Goal: Task Accomplishment & Management: Manage account settings

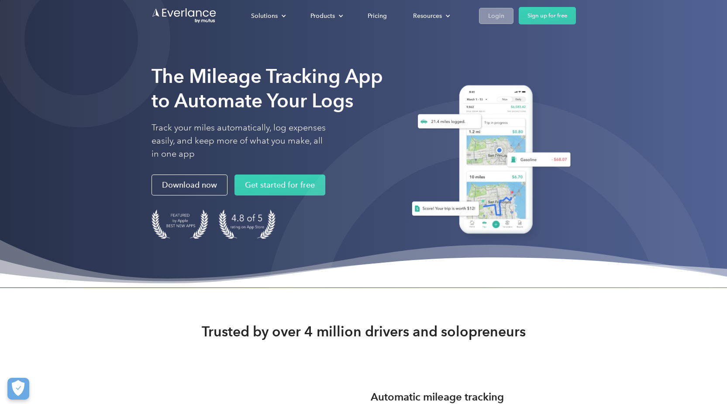
click at [502, 19] on div "Login" at bounding box center [496, 15] width 16 height 11
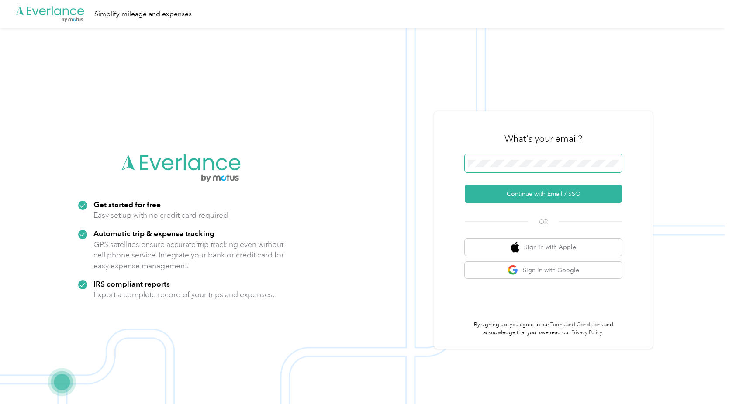
click at [521, 154] on span at bounding box center [543, 163] width 157 height 18
click at [551, 196] on button "Continue with Email / SSO" at bounding box center [543, 194] width 157 height 18
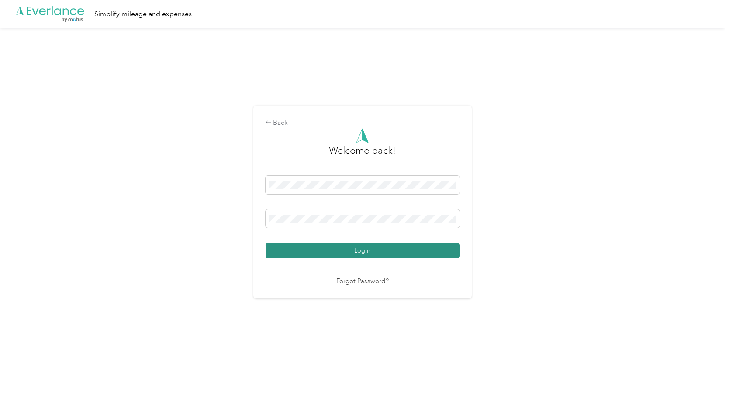
click at [320, 245] on button "Login" at bounding box center [362, 250] width 194 height 15
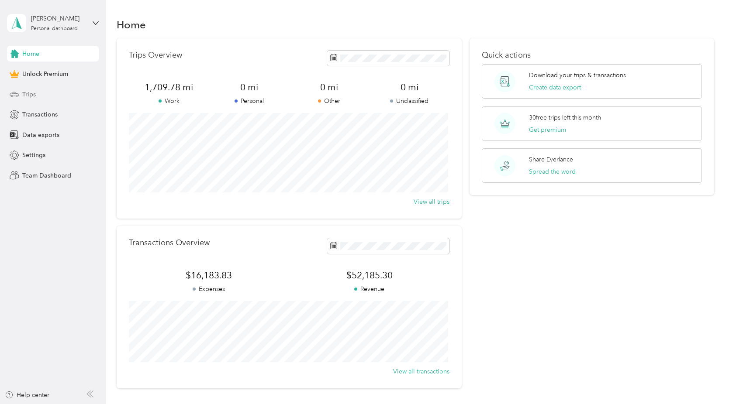
click at [58, 97] on div "Trips" at bounding box center [53, 94] width 92 height 16
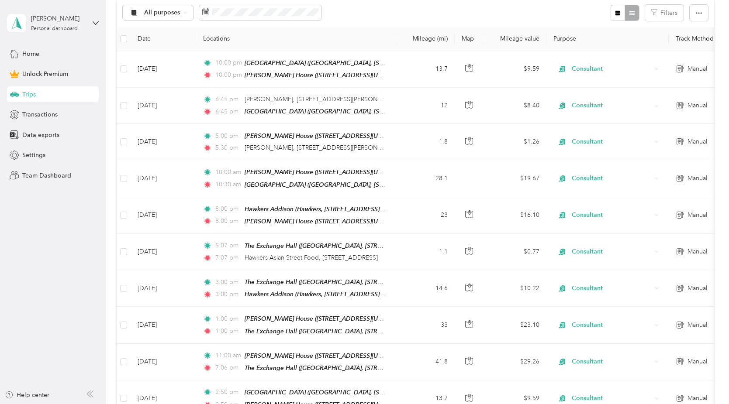
scroll to position [176, 0]
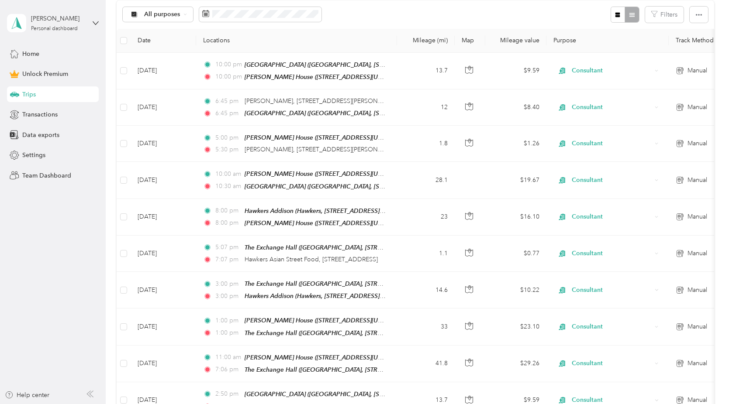
click at [468, 7] on div "All purposes Filters" at bounding box center [415, 14] width 597 height 28
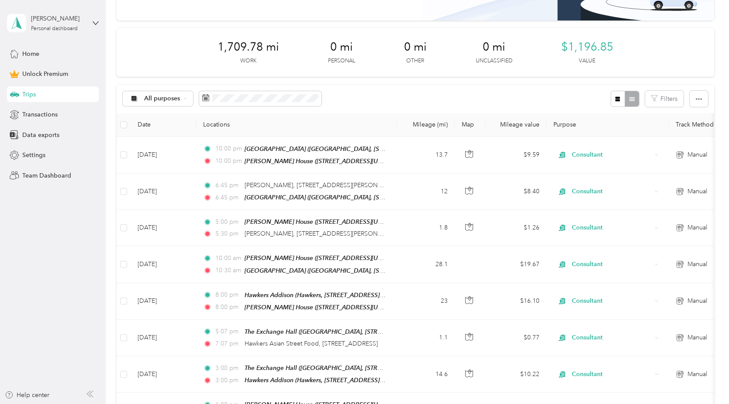
scroll to position [87, 0]
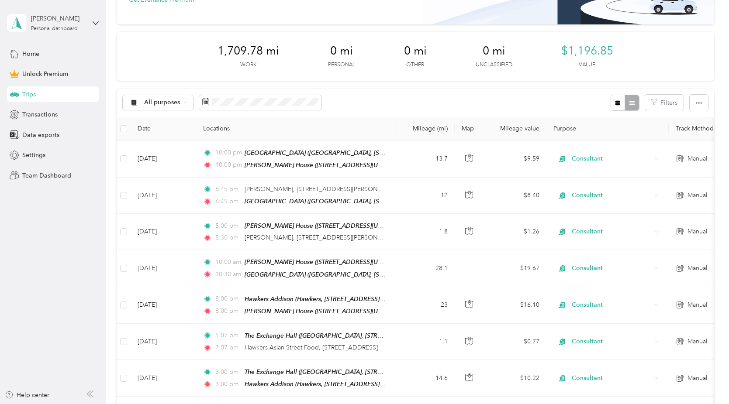
click at [429, 103] on div "All purposes Filters" at bounding box center [415, 103] width 597 height 28
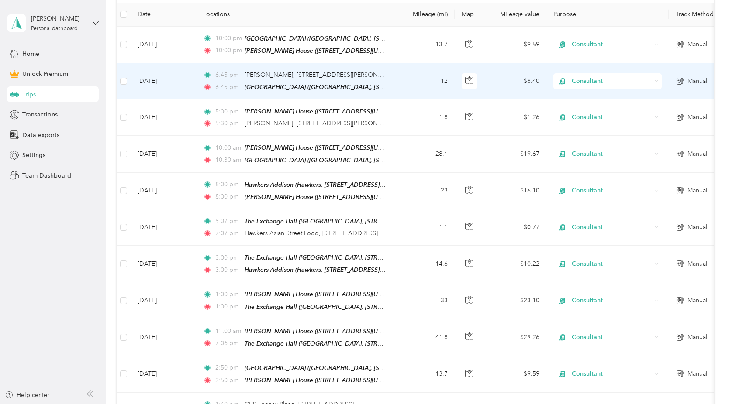
scroll to position [132, 0]
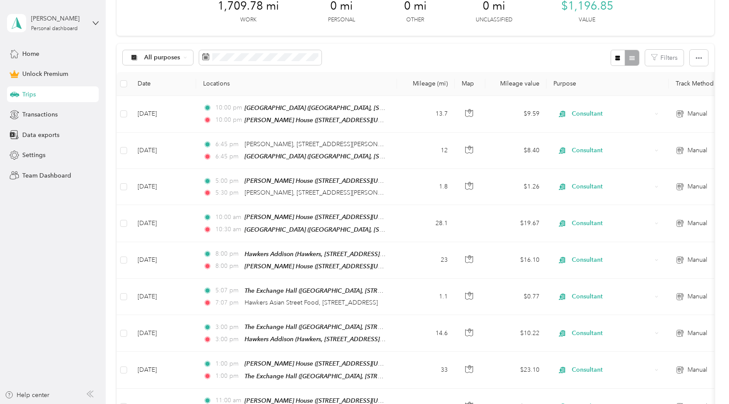
click at [401, 59] on div "All purposes Filters" at bounding box center [415, 58] width 597 height 28
click at [52, 116] on span "Transactions" at bounding box center [39, 114] width 35 height 9
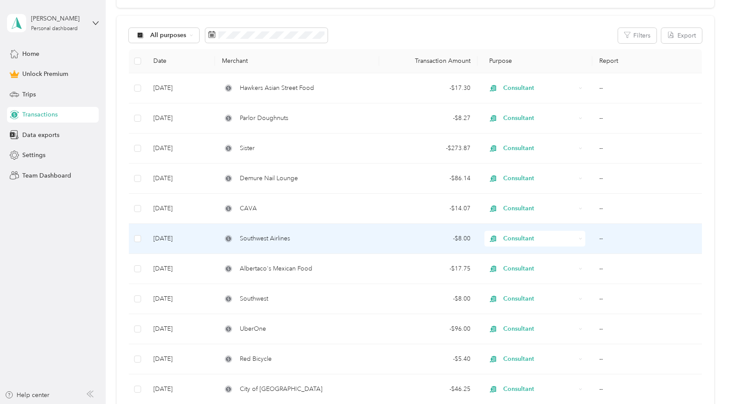
scroll to position [52, 0]
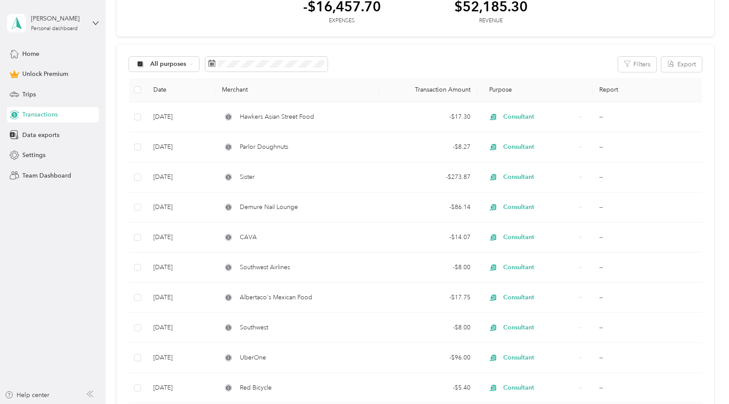
click at [394, 57] on div "All purposes Filters Export" at bounding box center [415, 64] width 573 height 15
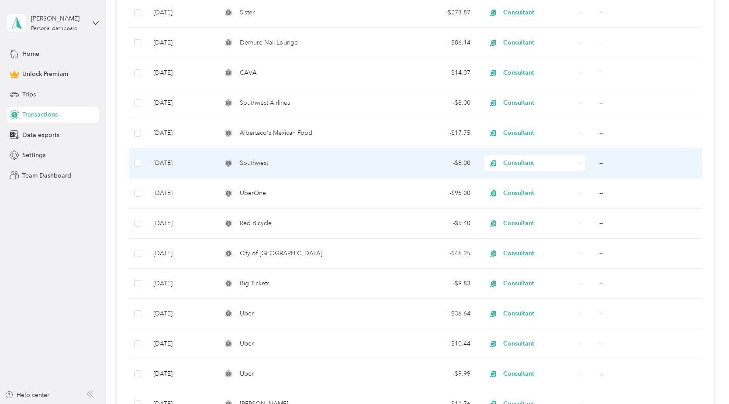
scroll to position [0, 0]
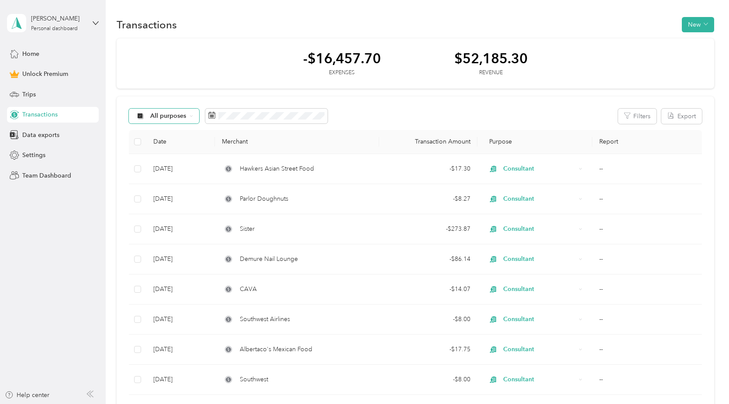
click at [173, 119] on span "All purposes" at bounding box center [168, 116] width 36 height 6
click at [633, 112] on button "Filters" at bounding box center [637, 116] width 38 height 15
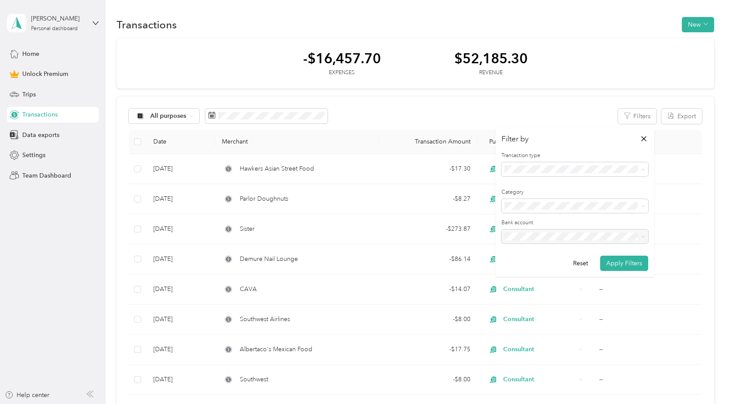
click at [571, 213] on div "Revenue" at bounding box center [574, 215] width 134 height 9
click at [628, 261] on button "Apply Filters" at bounding box center [624, 263] width 48 height 15
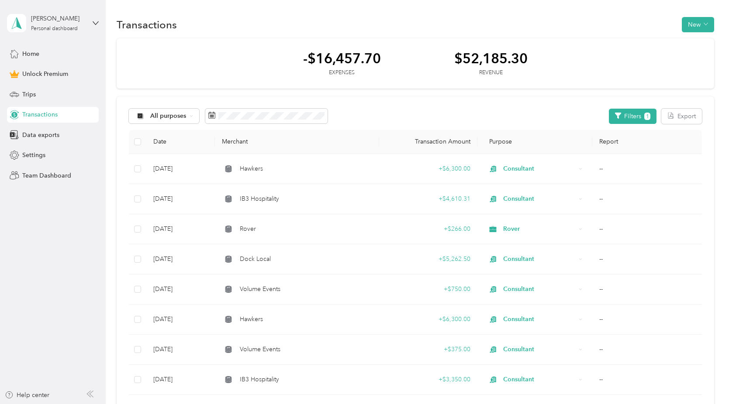
click at [618, 52] on div "-$16,457.70 Expenses $52,185.30 Revenue" at bounding box center [415, 63] width 597 height 51
click at [552, 27] on div "Transactions New" at bounding box center [415, 24] width 597 height 18
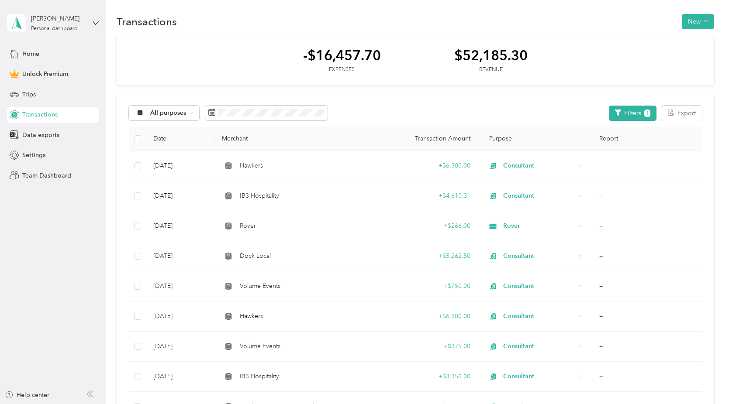
scroll to position [3, 0]
click at [248, 16] on div "Transactions New" at bounding box center [415, 21] width 597 height 18
click at [276, 15] on div "Transactions New" at bounding box center [415, 21] width 597 height 18
